Goal: Task Accomplishment & Management: Complete application form

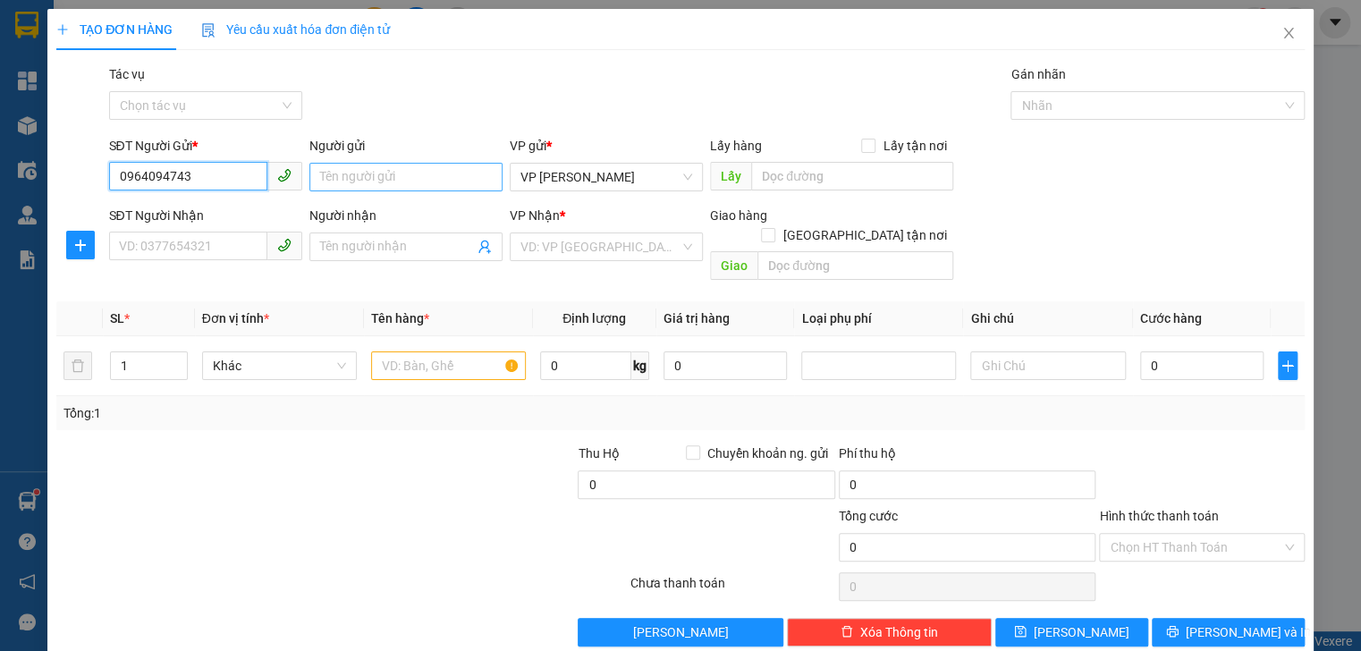
type input "0964094743"
click at [386, 173] on input "Người gửi" at bounding box center [405, 177] width 193 height 29
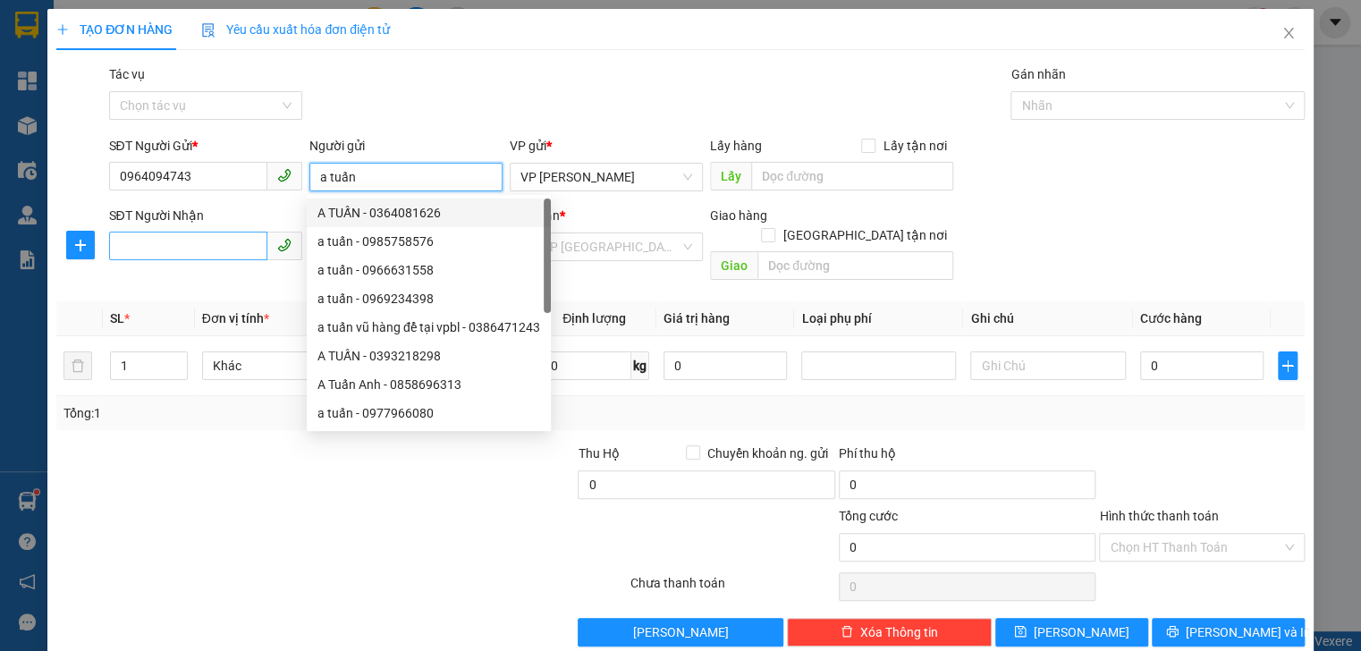
type input "a tuấn"
click at [201, 249] on input "SĐT Người Nhận" at bounding box center [188, 246] width 158 height 29
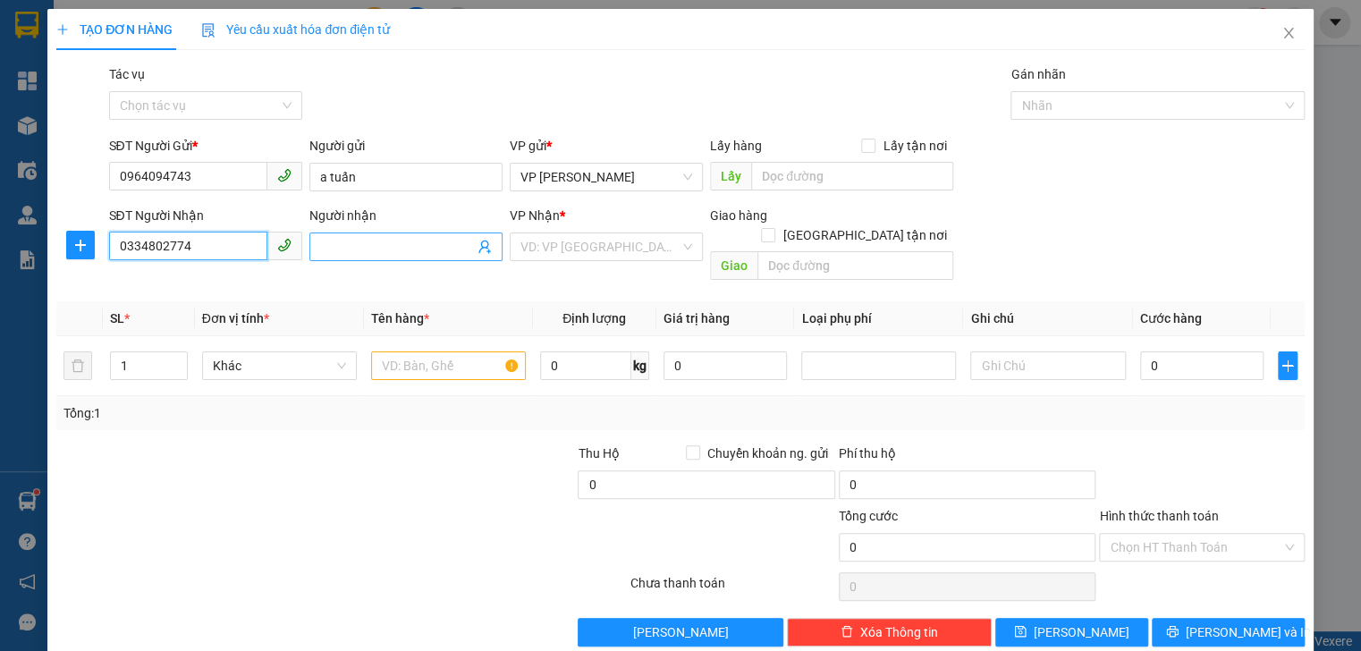
type input "0334802774"
click at [380, 254] on input "Người nhận" at bounding box center [397, 247] width 154 height 20
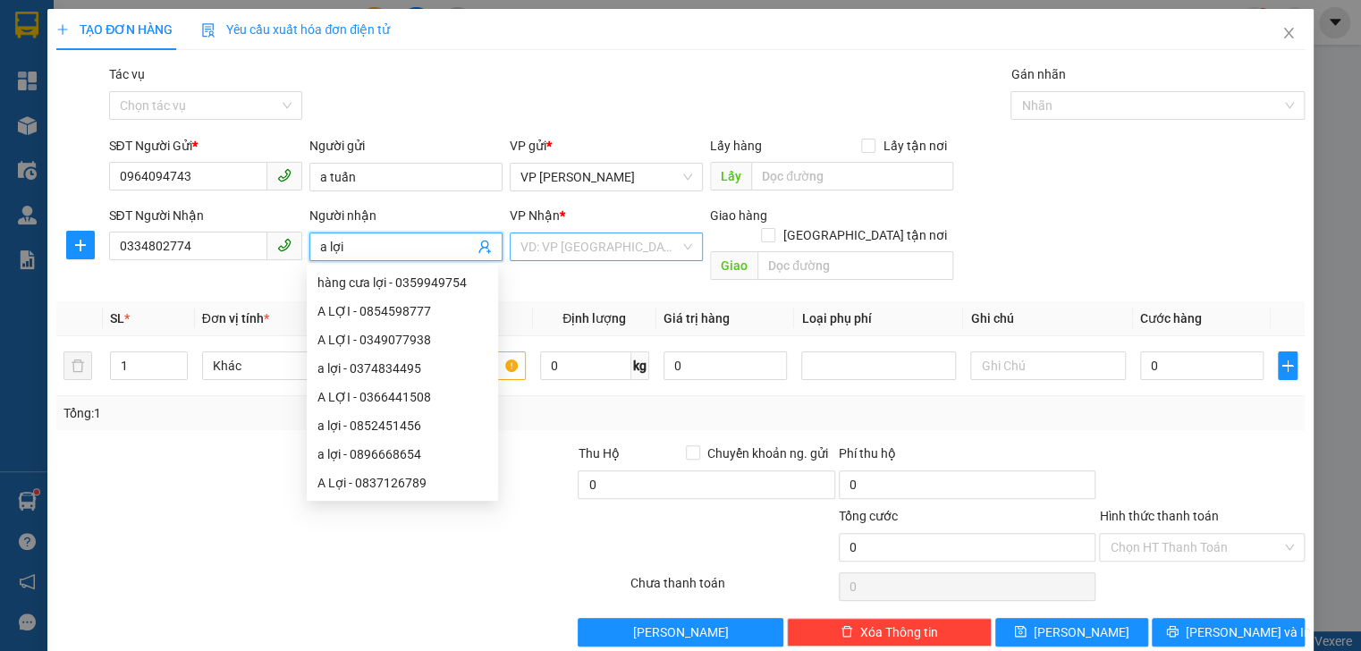
type input "a lợi"
click at [627, 238] on input "search" at bounding box center [600, 246] width 159 height 27
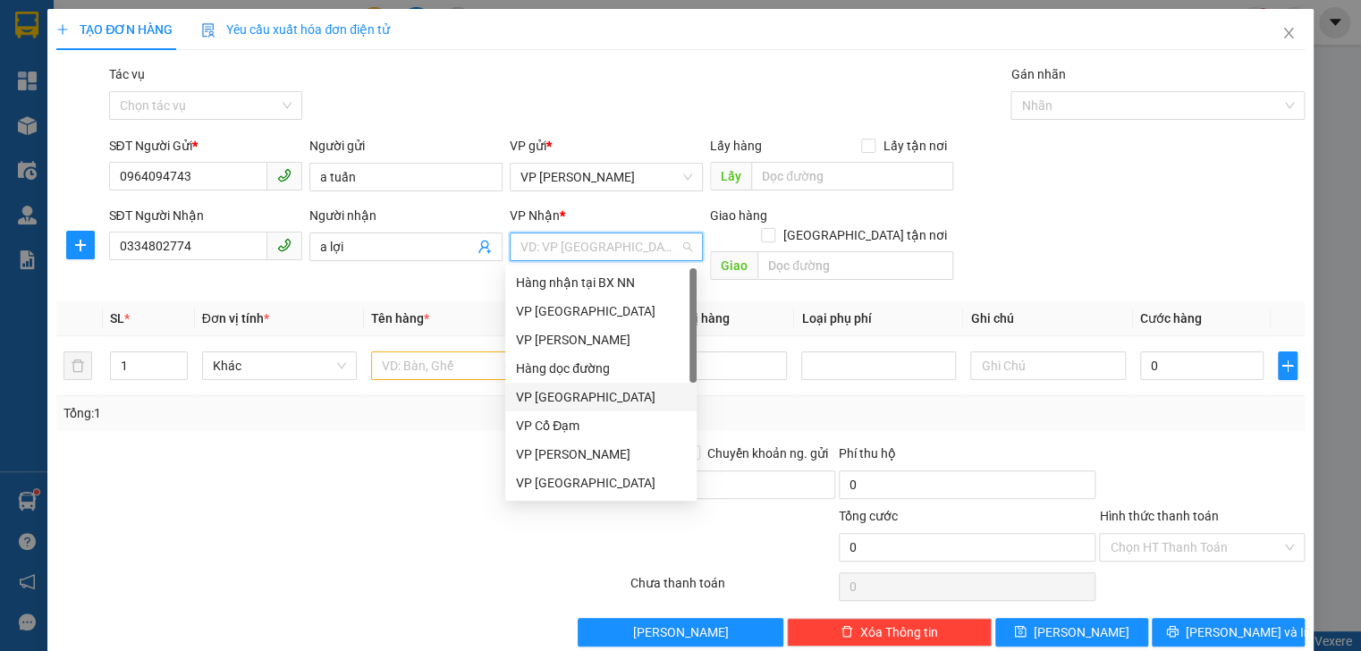
click at [598, 410] on div "VP [GEOGRAPHIC_DATA]" at bounding box center [600, 397] width 191 height 29
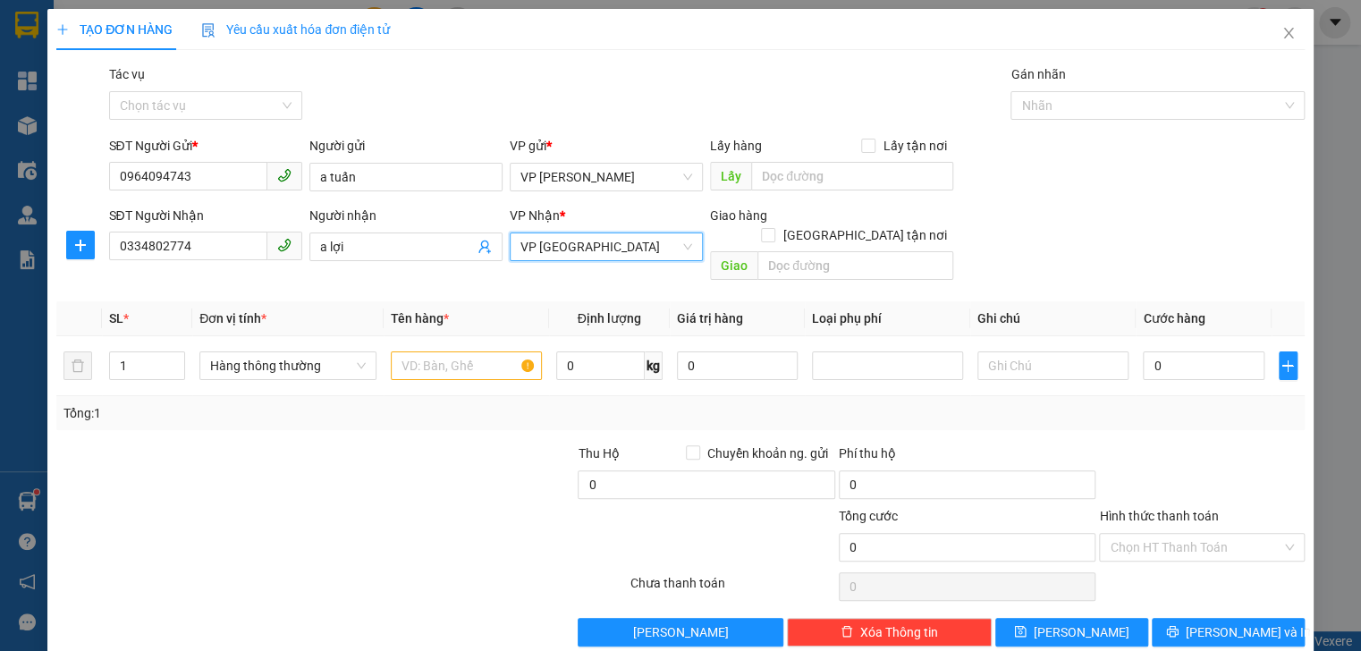
click at [602, 250] on span "VP [GEOGRAPHIC_DATA]" at bounding box center [607, 246] width 172 height 27
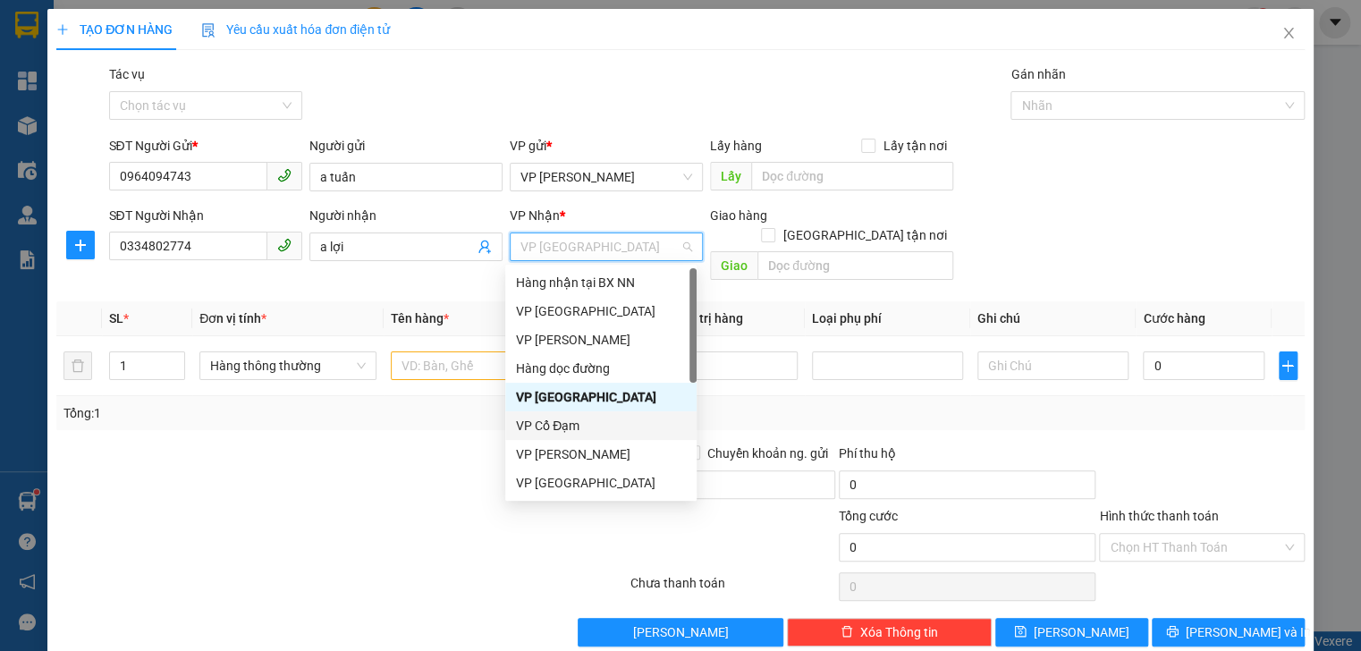
click at [587, 434] on div "VP Cổ Đạm" at bounding box center [601, 426] width 170 height 20
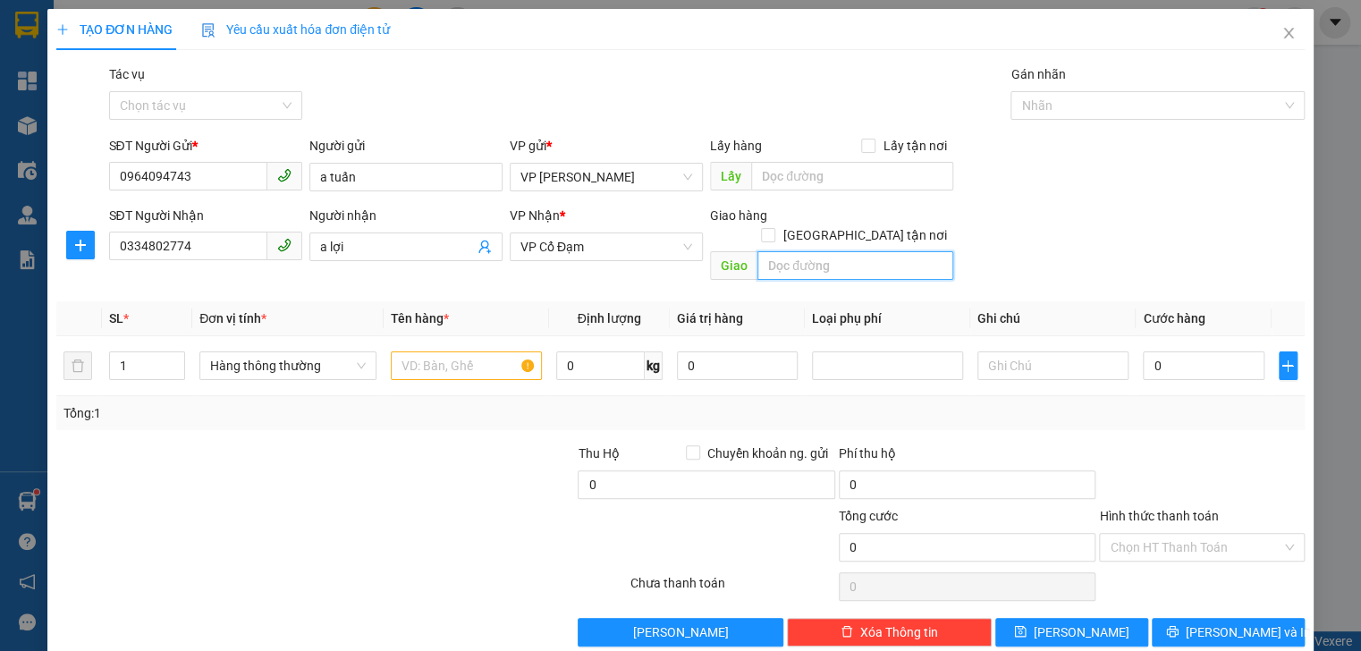
click at [795, 251] on input "text" at bounding box center [856, 265] width 196 height 29
type input "bình lộc"
click at [440, 352] on input "text" at bounding box center [466, 366] width 151 height 29
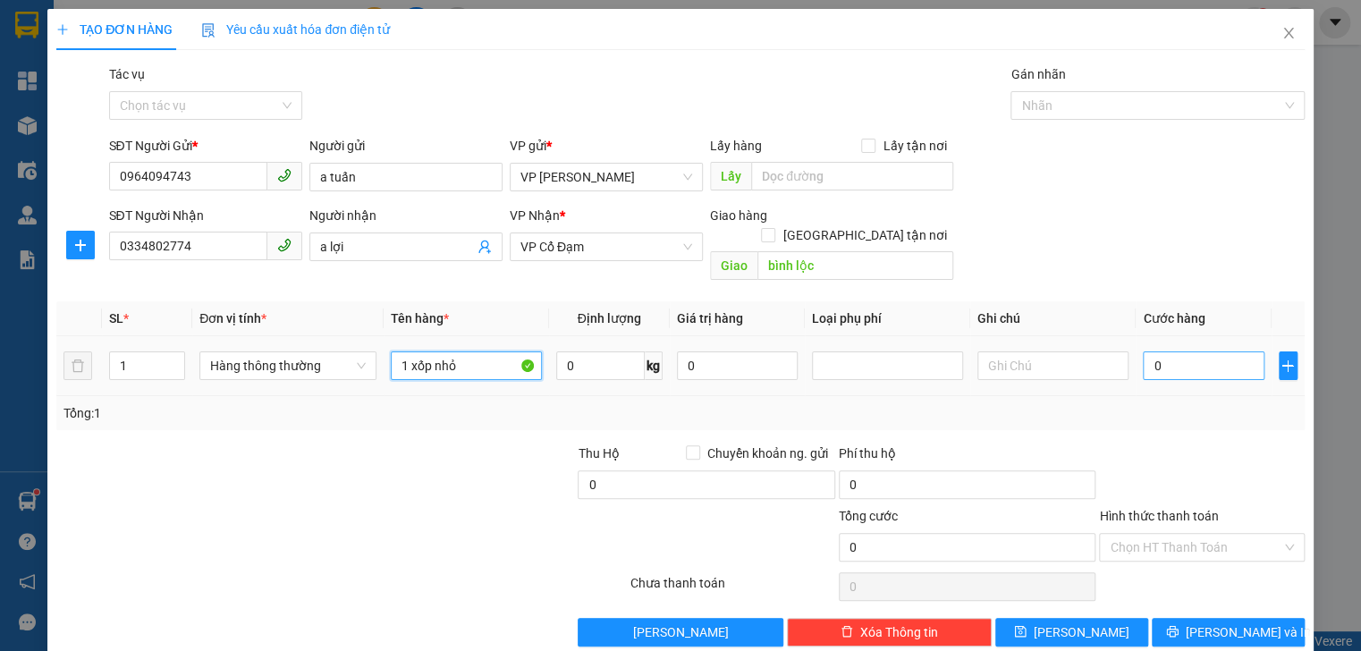
type input "1 xốp nhỏ"
click at [1174, 352] on input "0" at bounding box center [1203, 366] width 121 height 29
type input "3"
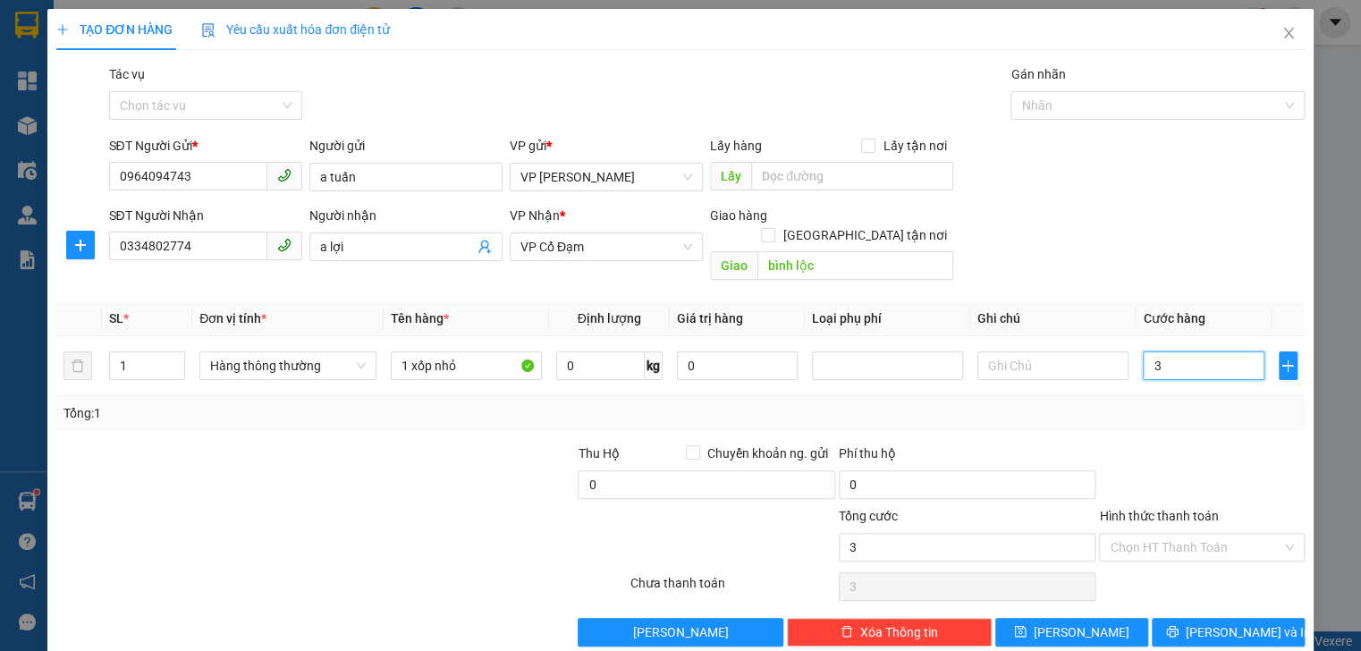
type input "30"
type input "30.000"
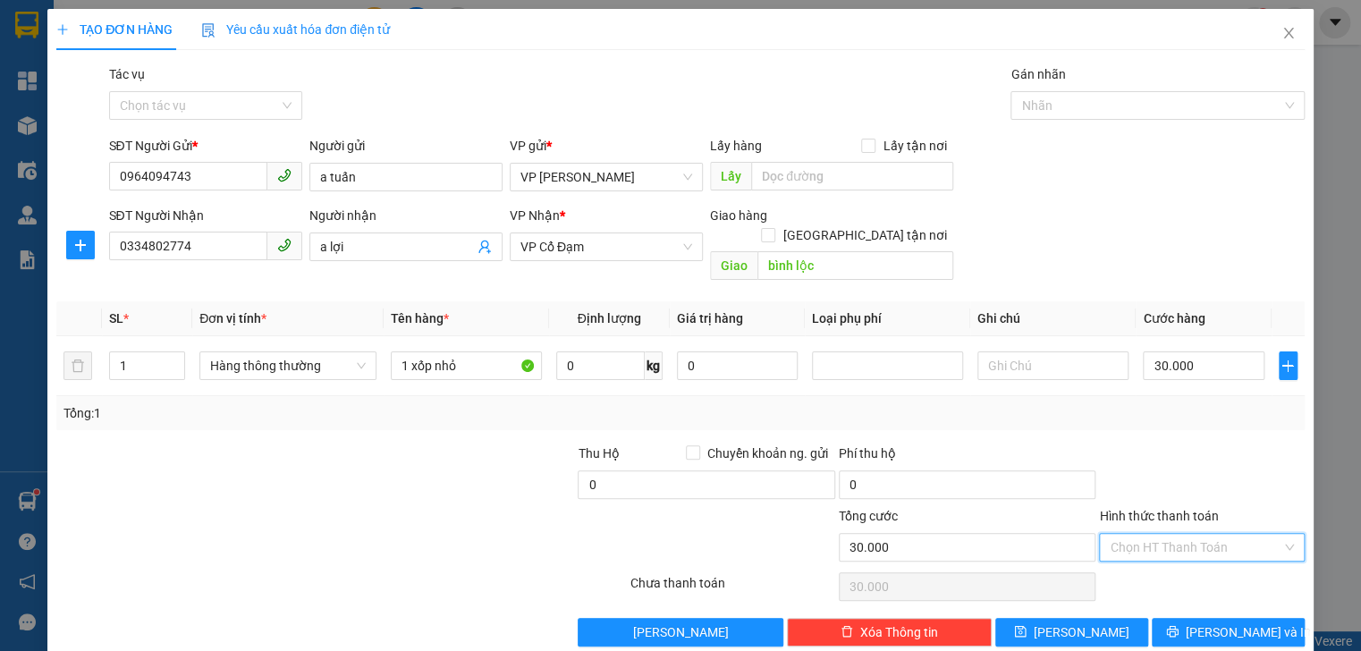
click at [1220, 534] on input "Hình thức thanh toán" at bounding box center [1195, 547] width 171 height 27
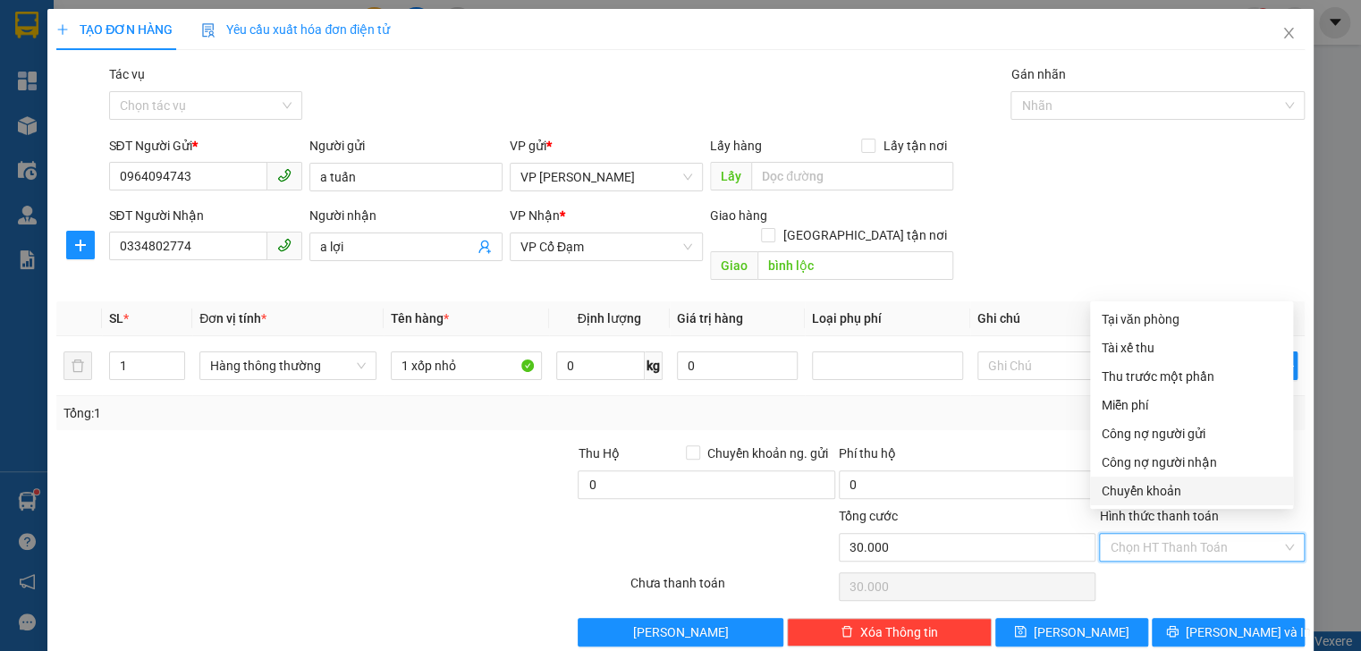
click at [1141, 490] on div "Chuyển khoản" at bounding box center [1192, 491] width 182 height 20
type input "0"
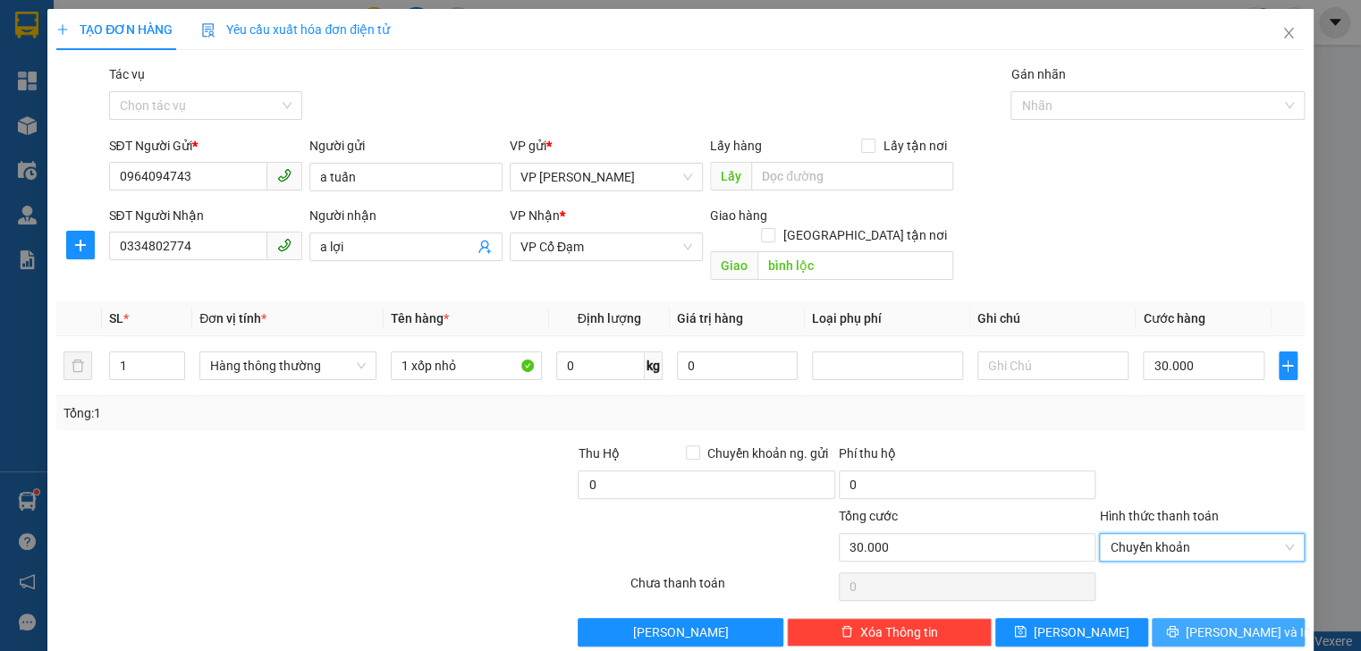
click at [1202, 623] on span "[PERSON_NAME] và In" at bounding box center [1248, 633] width 125 height 20
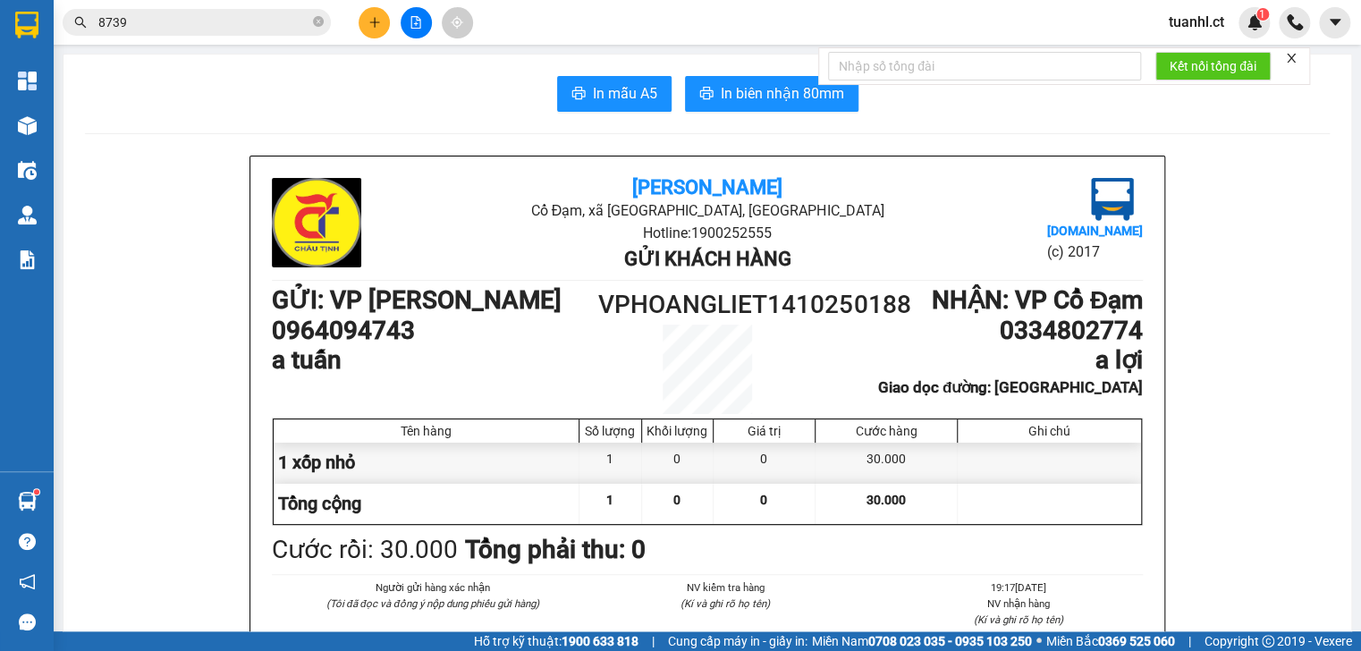
click at [1088, 529] on div "Châu Tịnh Cổ Đạm, xã [GEOGRAPHIC_DATA], [GEOGRAPHIC_DATA] Hotline: 1900252555 G…" at bounding box center [707, 444] width 914 height 575
